Goal: Information Seeking & Learning: Compare options

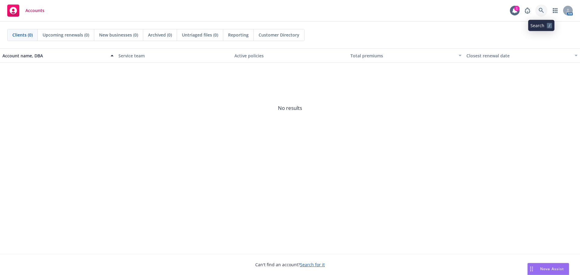
click at [541, 10] on icon at bounding box center [540, 10] width 5 height 5
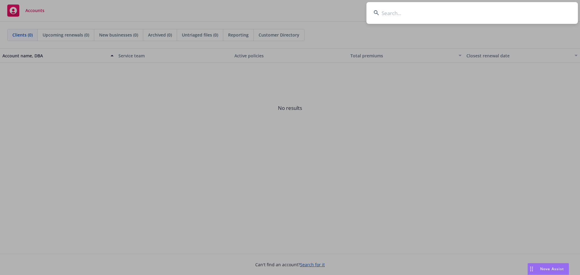
click at [396, 15] on input at bounding box center [471, 13] width 211 height 22
type input "[GEOGRAPHIC_DATA]"
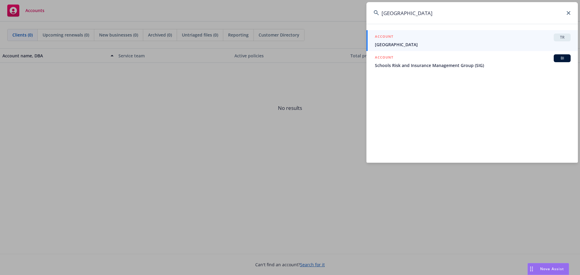
click at [418, 37] on div "ACCOUNT TR" at bounding box center [473, 38] width 196 height 8
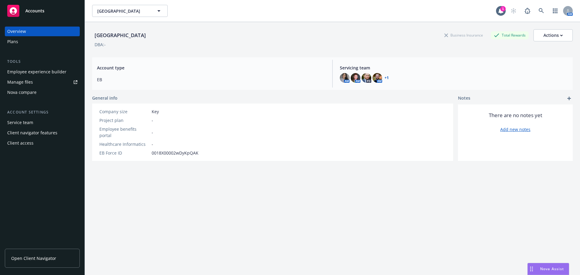
click at [21, 89] on div "Nova compare" at bounding box center [21, 93] width 29 height 10
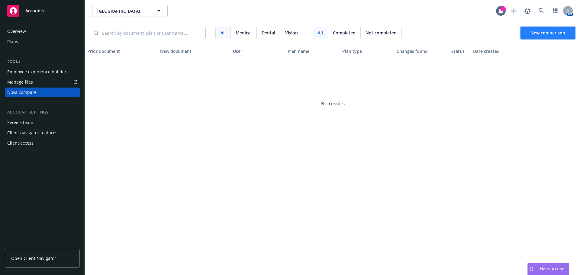
click at [536, 34] on span "New comparison" at bounding box center [547, 33] width 35 height 6
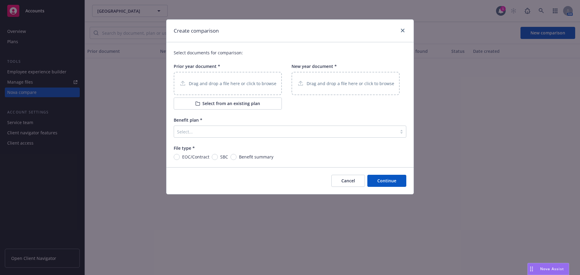
click at [198, 134] on div at bounding box center [285, 131] width 217 height 7
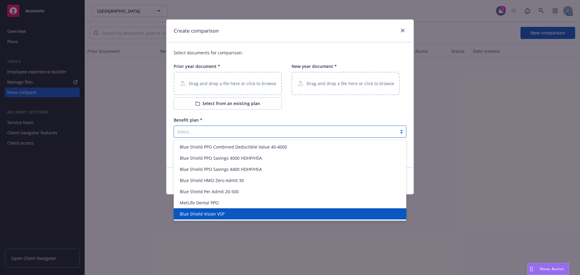
click at [207, 215] on span "Blue Shield Vision VSP" at bounding box center [202, 214] width 45 height 6
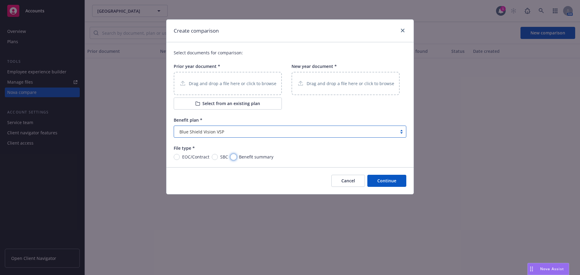
click at [233, 157] on input "Benefit summary" at bounding box center [233, 157] width 6 height 6
radio input "true"
click at [202, 87] on p "Drag and drop a file here or click to browse" at bounding box center [233, 83] width 88 height 6
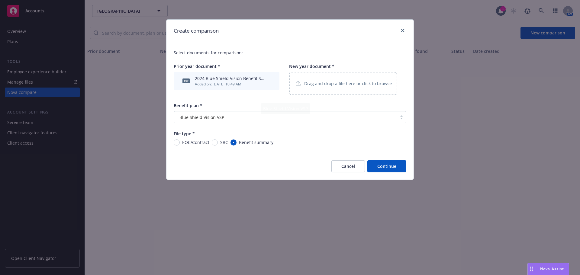
click at [320, 82] on p "Drag and drop a file here or click to browse" at bounding box center [348, 83] width 88 height 6
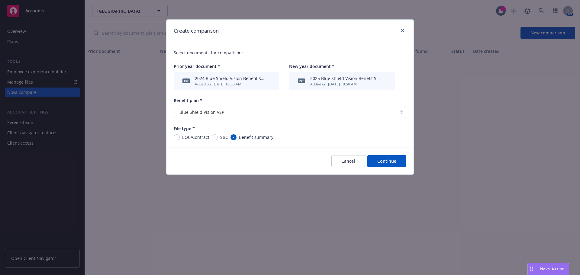
click at [393, 160] on button "Continue" at bounding box center [386, 161] width 39 height 12
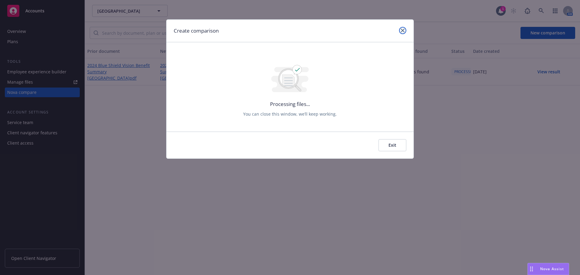
click at [400, 30] on link "close" at bounding box center [402, 30] width 7 height 7
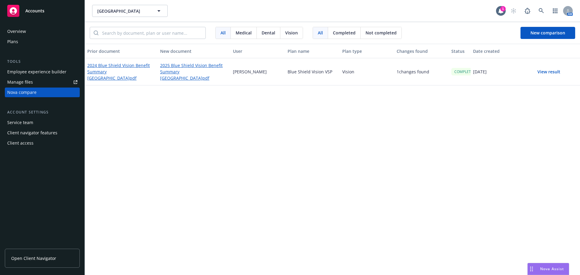
click at [546, 72] on button "View result" at bounding box center [549, 72] width 42 height 12
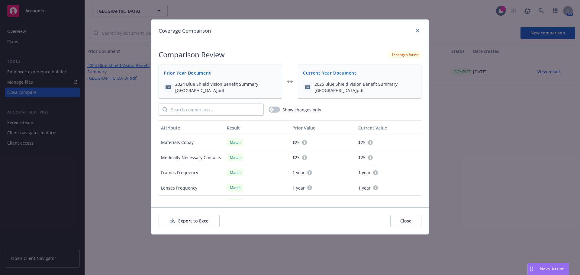
click at [198, 217] on button "Export to Excel" at bounding box center [189, 221] width 61 height 12
click at [189, 221] on button "Export to Excel" at bounding box center [189, 221] width 61 height 12
drag, startPoint x: 190, startPoint y: 220, endPoint x: 210, endPoint y: 214, distance: 20.5
click at [190, 220] on button "Export to Excel" at bounding box center [189, 221] width 61 height 12
click at [417, 30] on icon "close" at bounding box center [418, 31] width 4 height 4
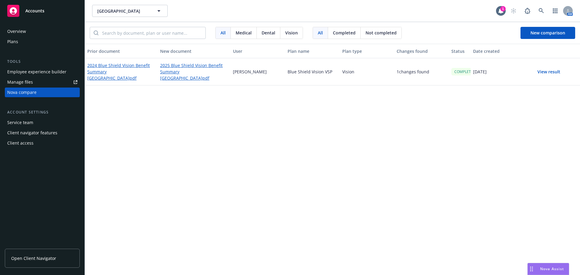
drag, startPoint x: 550, startPoint y: 71, endPoint x: 474, endPoint y: 83, distance: 77.4
click at [550, 71] on button "View result" at bounding box center [549, 72] width 42 height 12
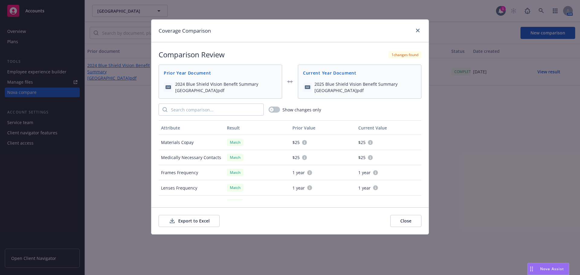
click at [419, 220] on button "Close" at bounding box center [405, 221] width 31 height 12
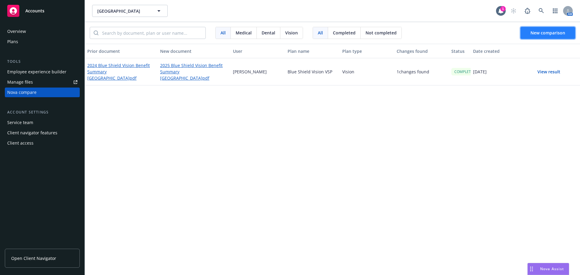
click at [551, 34] on span "New comparison" at bounding box center [547, 33] width 35 height 6
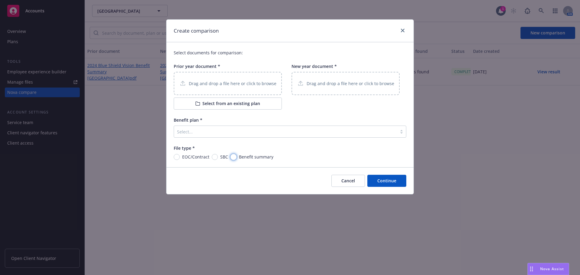
click at [230, 158] on input "Benefit summary" at bounding box center [233, 157] width 6 height 6
radio input "true"
click at [230, 157] on input "Benefit summary" at bounding box center [233, 157] width 6 height 6
click at [210, 134] on div at bounding box center [285, 131] width 217 height 7
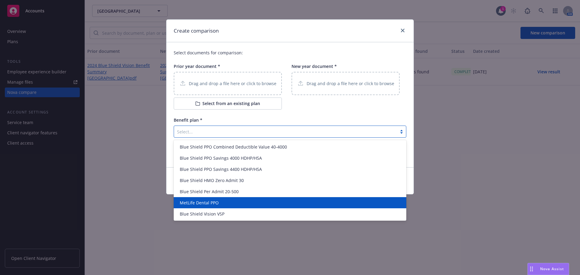
click at [215, 204] on span "MetLife Dental PPO" at bounding box center [199, 203] width 39 height 6
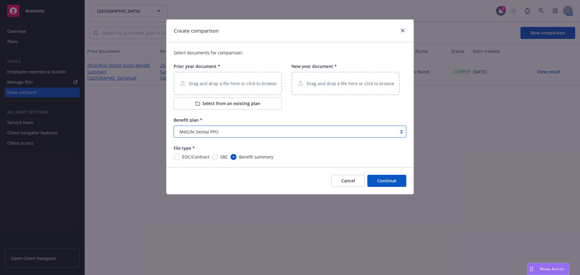
click at [212, 86] on p "Drag and drop a file here or click to browse" at bounding box center [233, 83] width 88 height 6
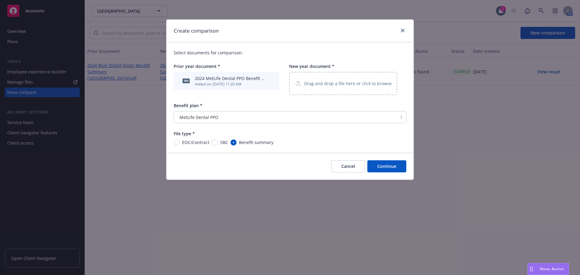
click at [325, 82] on p "Drag and drop a file here or click to browse" at bounding box center [348, 83] width 88 height 6
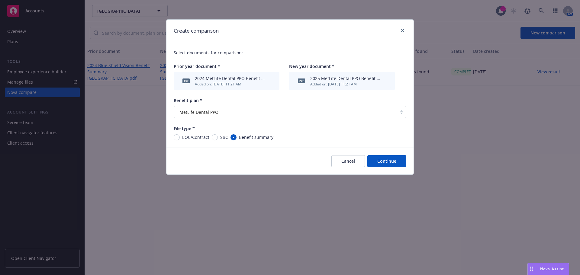
click at [389, 162] on button "Continue" at bounding box center [386, 161] width 39 height 12
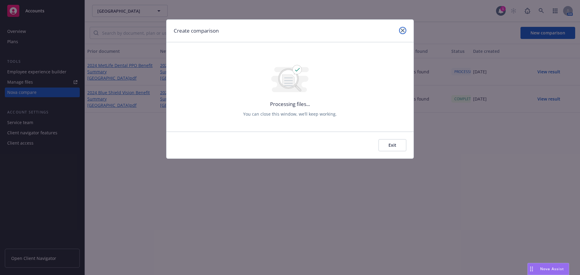
click at [401, 31] on icon "close" at bounding box center [403, 31] width 4 height 4
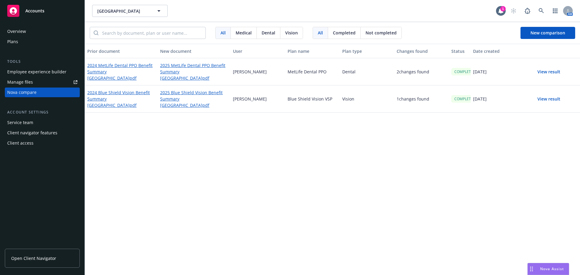
click at [546, 73] on button "View result" at bounding box center [549, 72] width 42 height 12
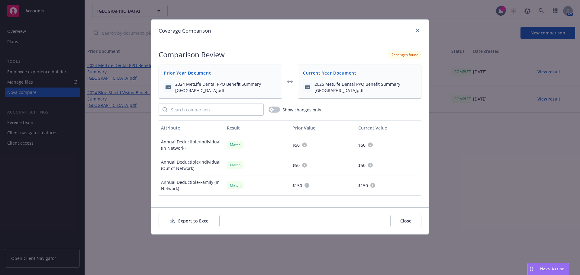
click at [188, 220] on button "Export to Excel" at bounding box center [189, 221] width 61 height 12
click at [418, 33] on link "close" at bounding box center [417, 30] width 7 height 7
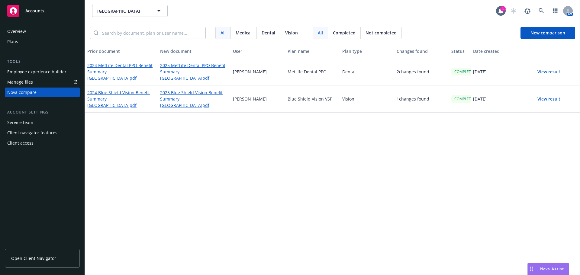
click at [545, 100] on button "View result" at bounding box center [549, 99] width 42 height 12
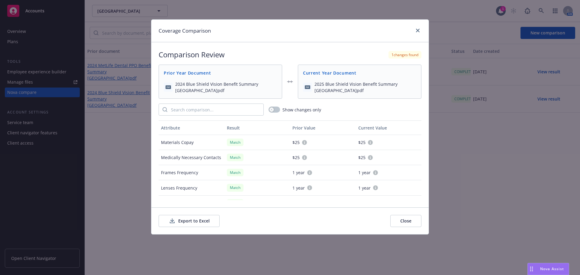
click at [410, 218] on button "Close" at bounding box center [405, 221] width 31 height 12
